Goal: Task Accomplishment & Management: Use online tool/utility

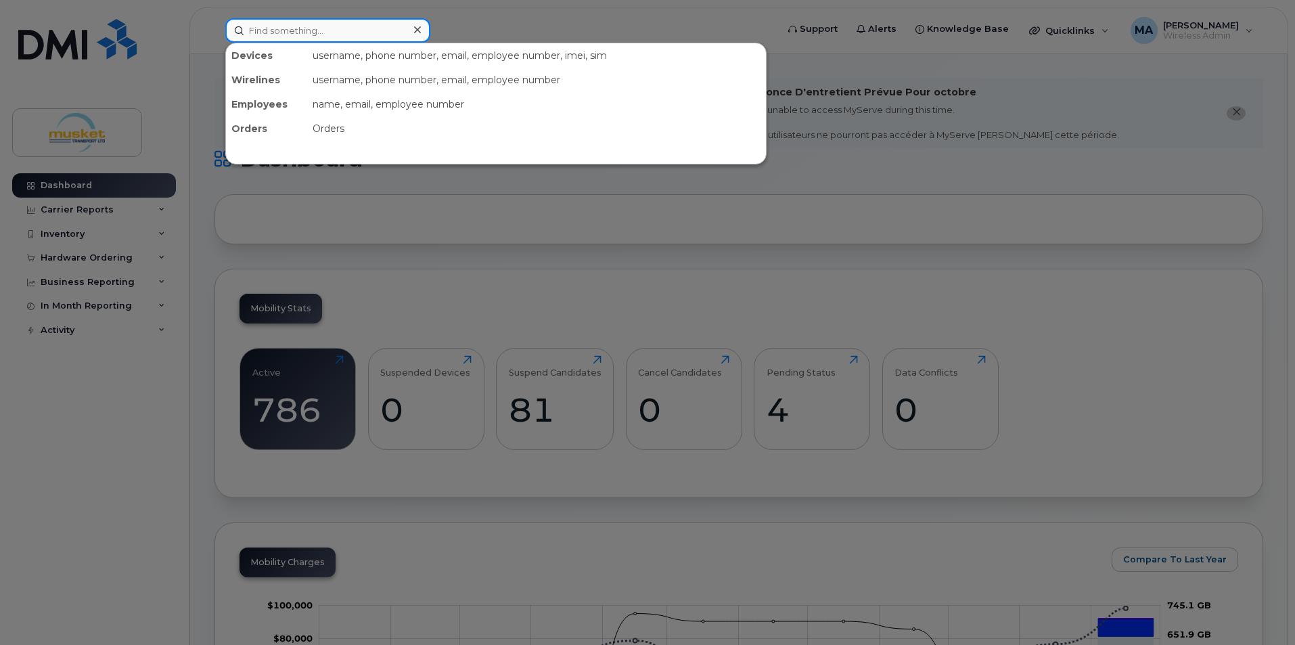
click at [327, 40] on input at bounding box center [327, 30] width 205 height 24
type input "9053011297"
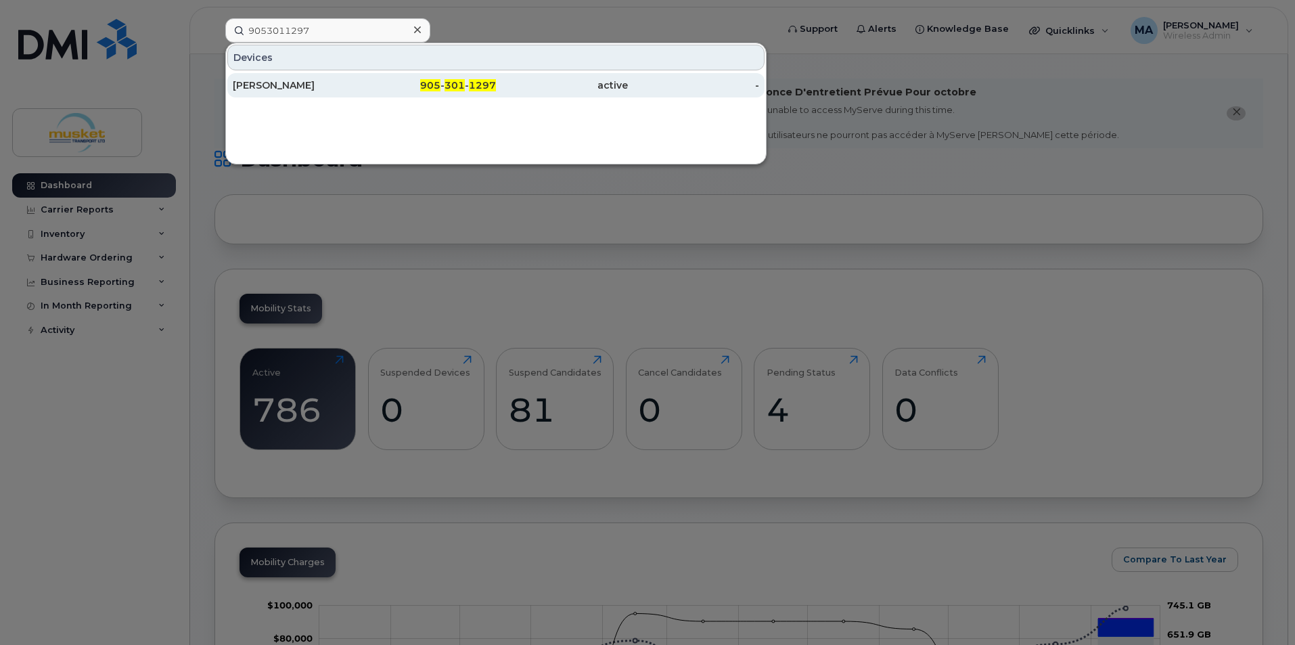
click at [344, 77] on div "[PERSON_NAME]" at bounding box center [299, 85] width 132 height 24
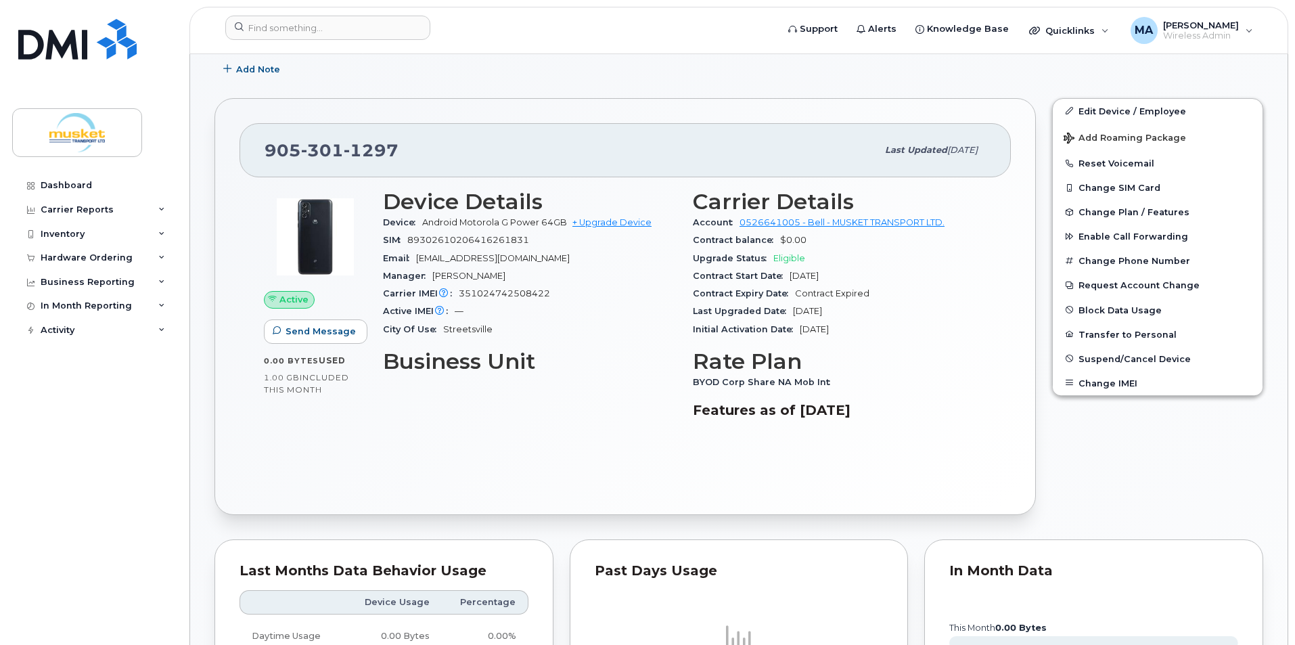
scroll to position [338, 0]
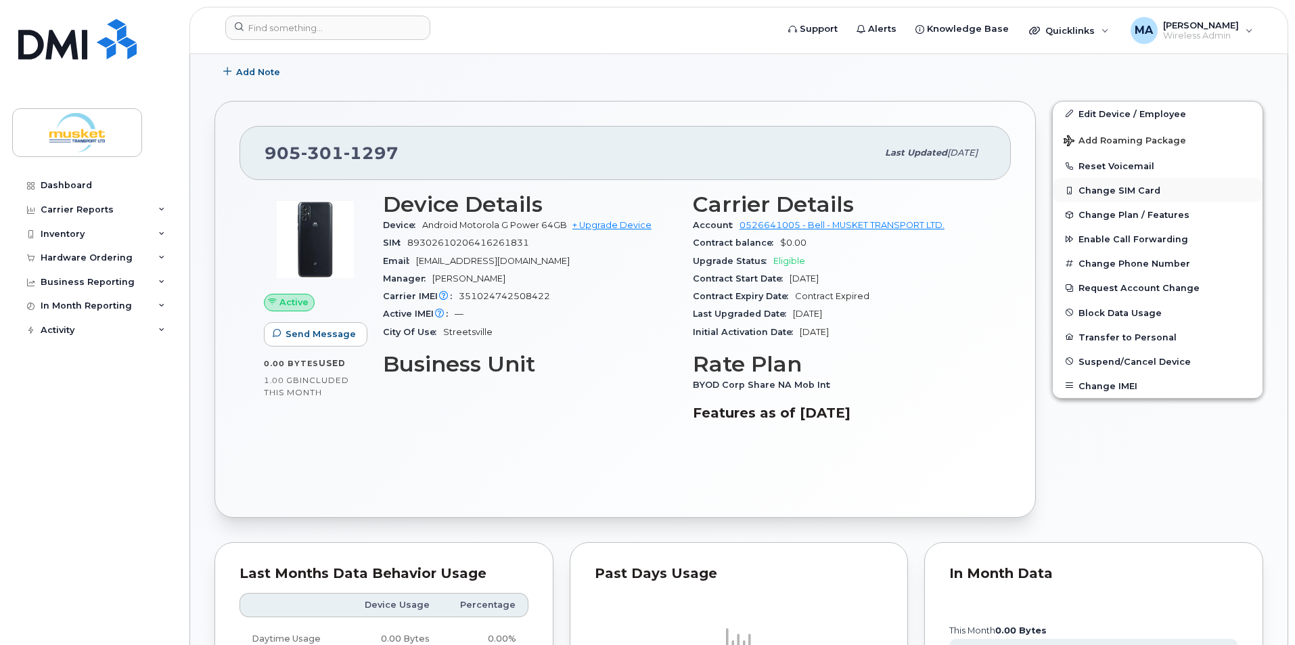
click at [1107, 190] on button "Change SIM Card" at bounding box center [1158, 190] width 210 height 24
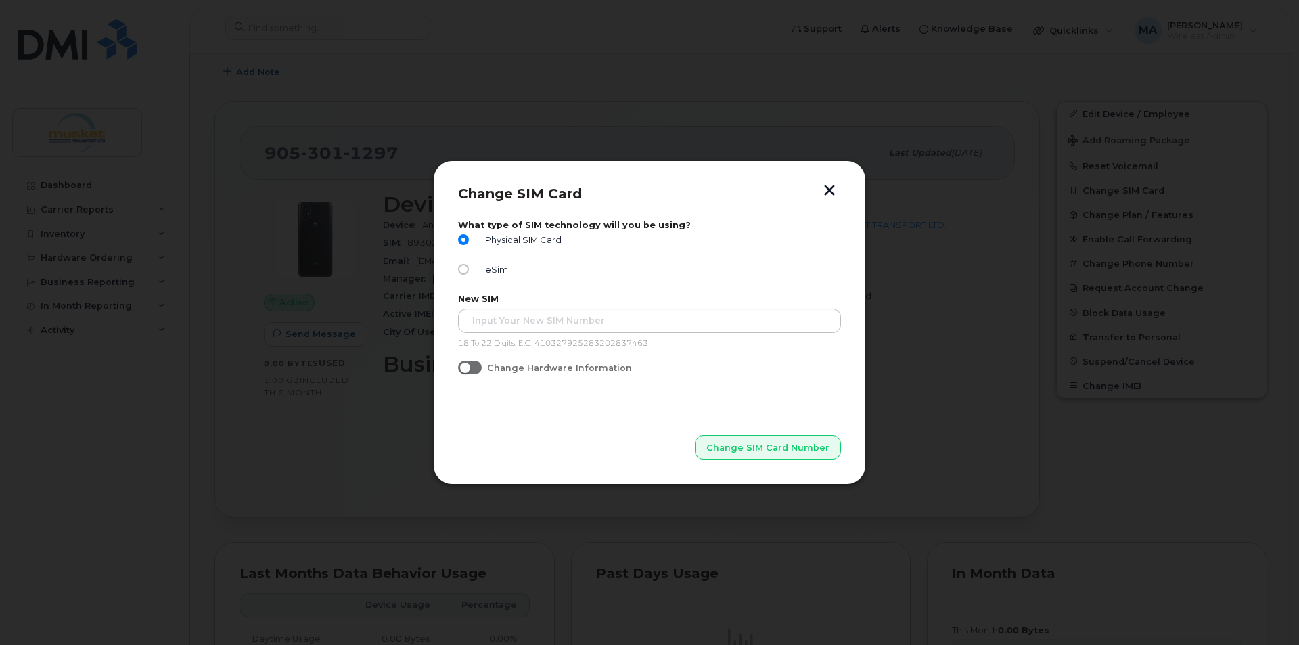
click at [511, 307] on div "New SIM 18 To 22 Digits, E.G. 410327925283202837463" at bounding box center [649, 321] width 383 height 55
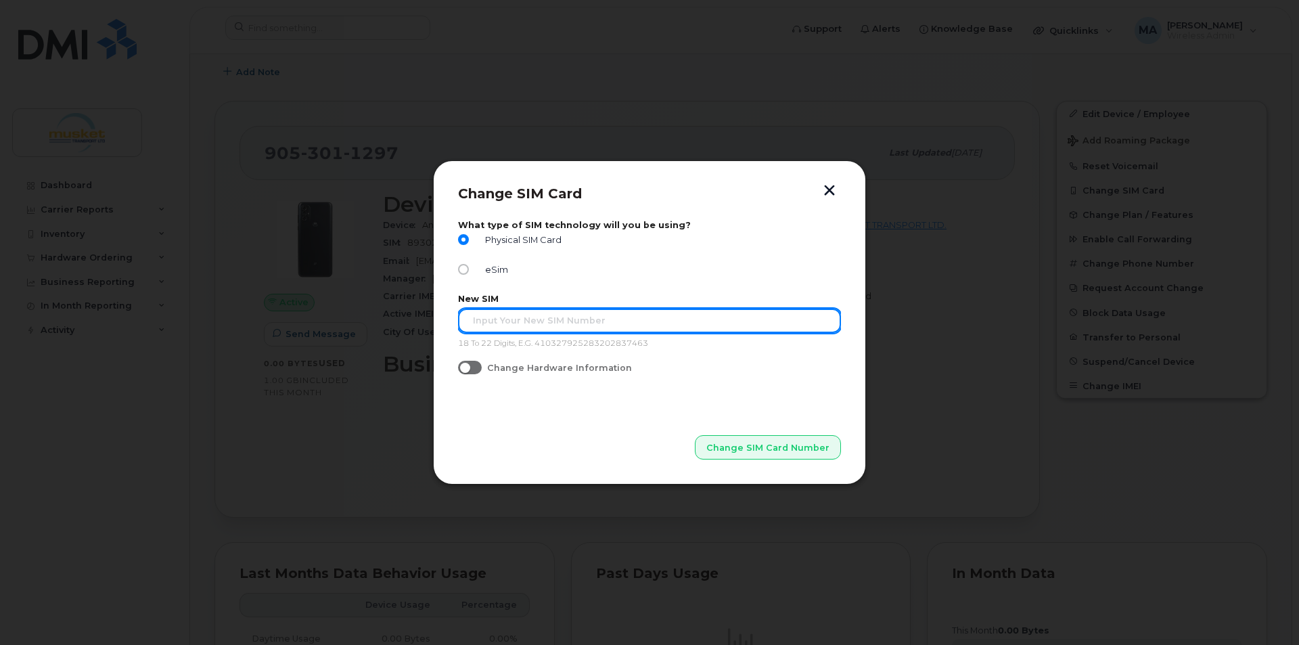
click at [511, 319] on input "text" at bounding box center [649, 321] width 383 height 24
drag, startPoint x: 614, startPoint y: 325, endPoint x: 423, endPoint y: 329, distance: 191.5
click at [423, 329] on div "Change SIM Card What type of SIM technology will you be using? Physical SIM Car…" at bounding box center [649, 322] width 1299 height 645
type input "89302610206416263092"
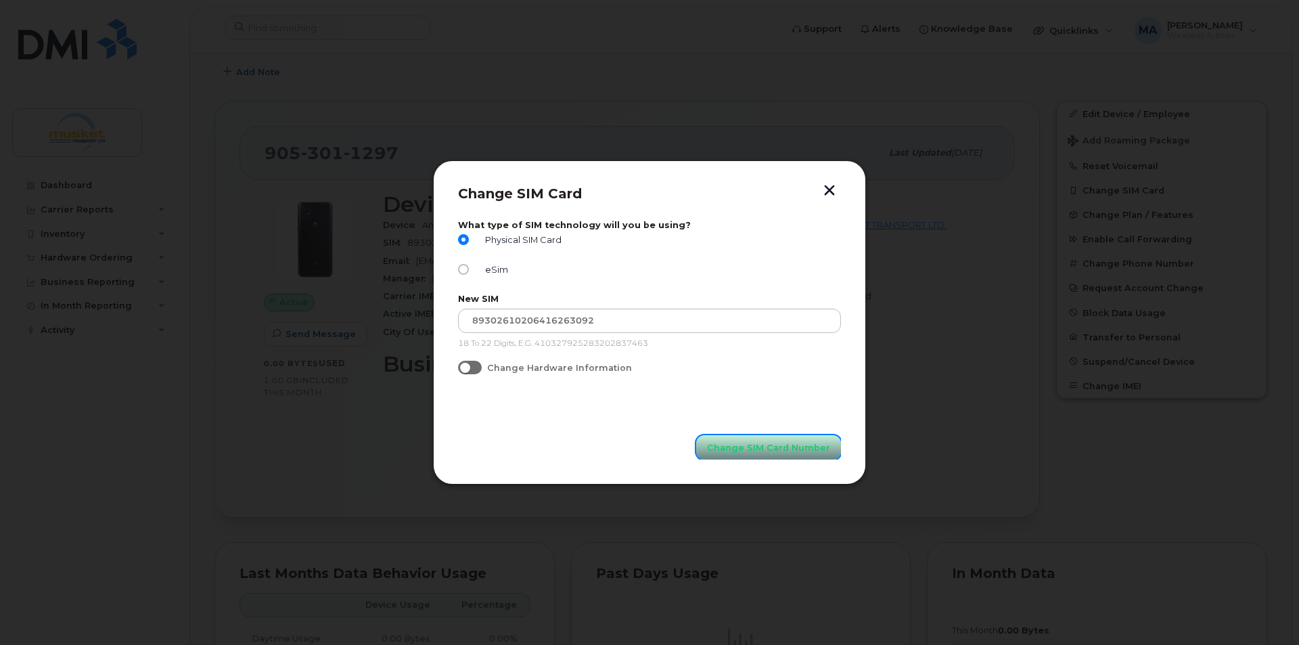
click at [740, 453] on span "Change SIM Card Number" at bounding box center [768, 447] width 123 height 13
click at [831, 187] on button "button" at bounding box center [829, 192] width 20 height 14
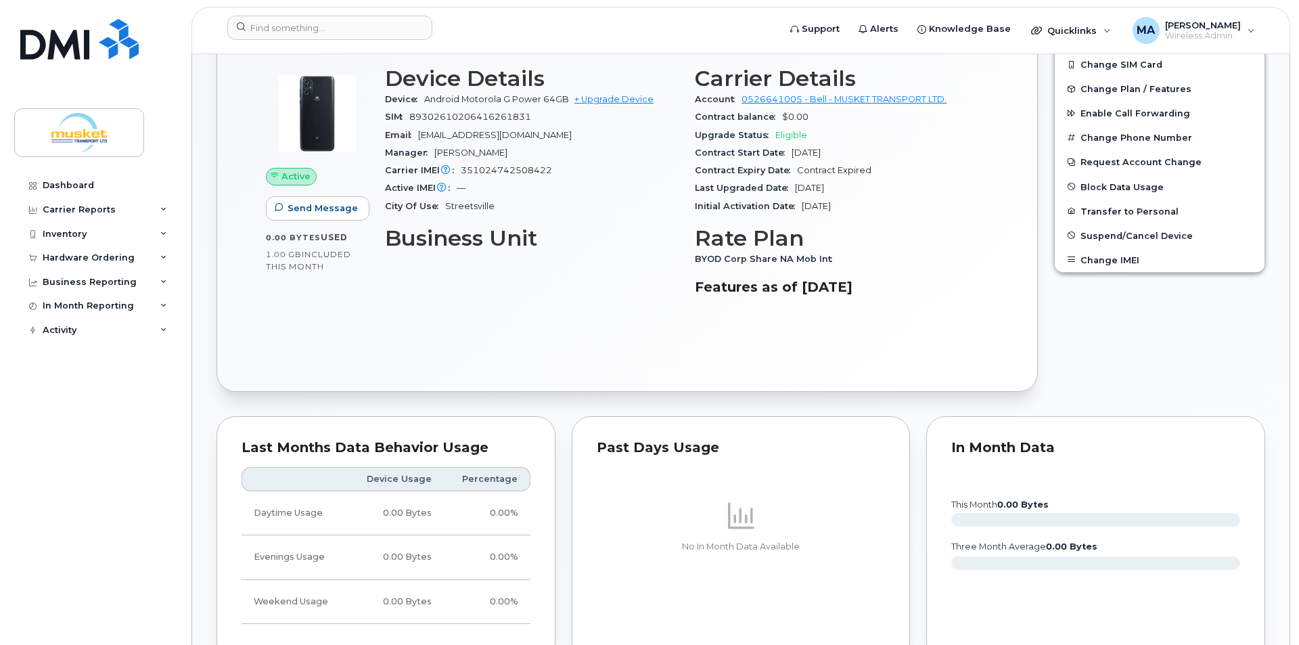
scroll to position [271, 0]
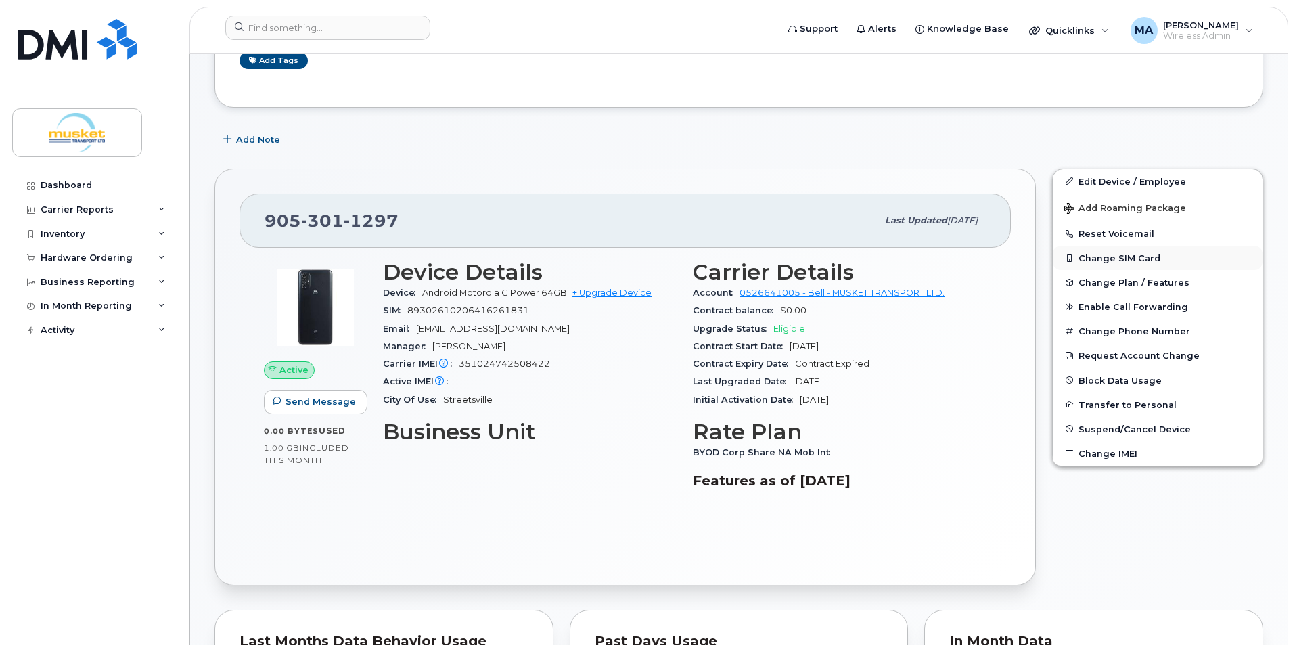
click at [1104, 255] on button "Change SIM Card" at bounding box center [1158, 258] width 210 height 24
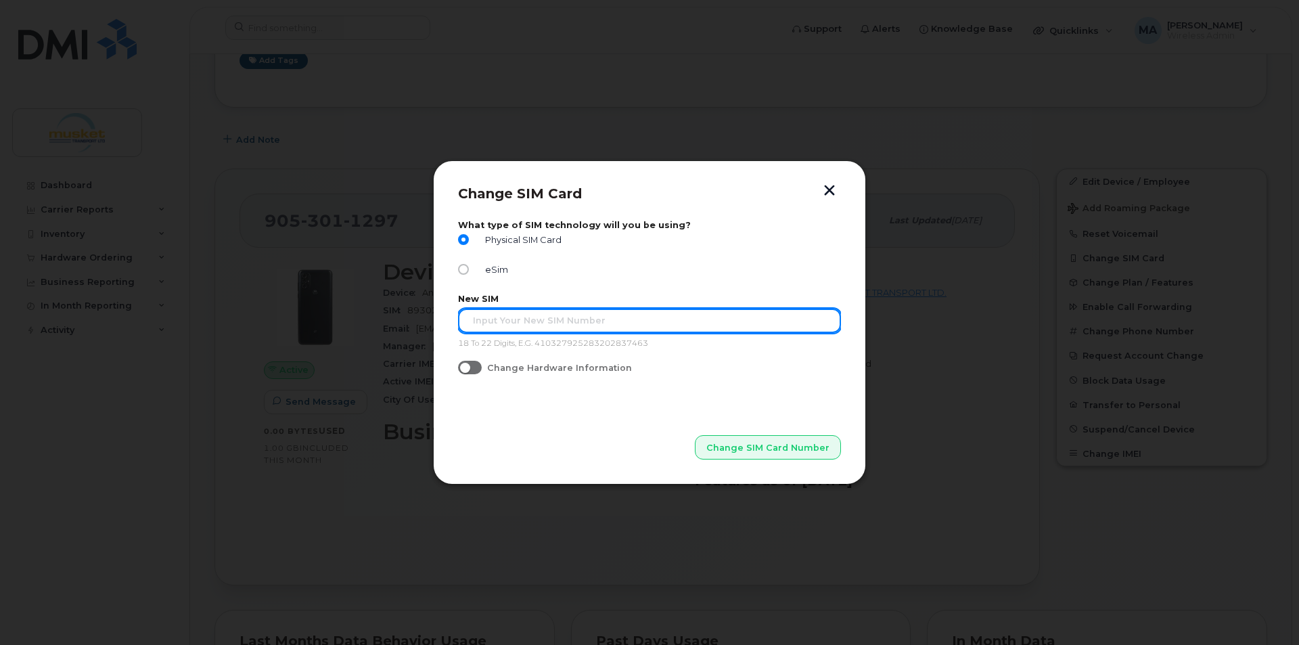
click at [513, 324] on input "text" at bounding box center [649, 321] width 383 height 24
type input "89302610206416263092"
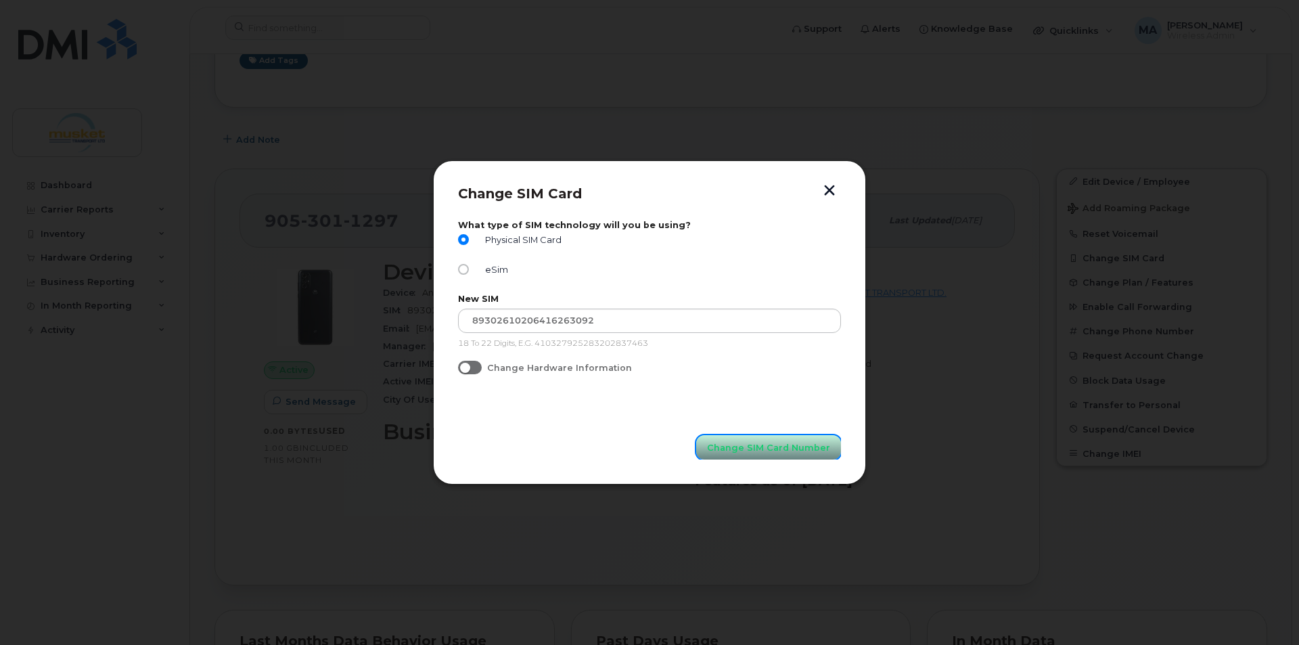
click at [769, 456] on button "Change SIM Card Number" at bounding box center [768, 447] width 145 height 24
click at [757, 452] on span "Change SIM Card Number" at bounding box center [768, 447] width 123 height 13
click at [749, 446] on span "Change SIM Card Number" at bounding box center [768, 447] width 123 height 13
